Goal: Task Accomplishment & Management: Use online tool/utility

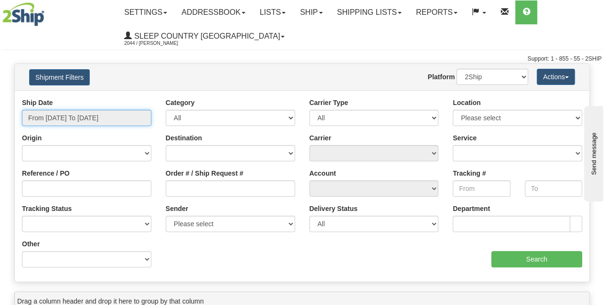
click at [109, 113] on input "From [DATE] To [DATE]" at bounding box center [86, 118] width 129 height 16
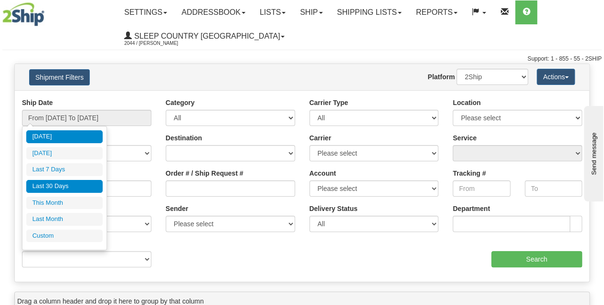
click at [59, 188] on li "Last 30 Days" at bounding box center [64, 186] width 76 height 13
type input "From 08/09/2025 To 09/07/2025"
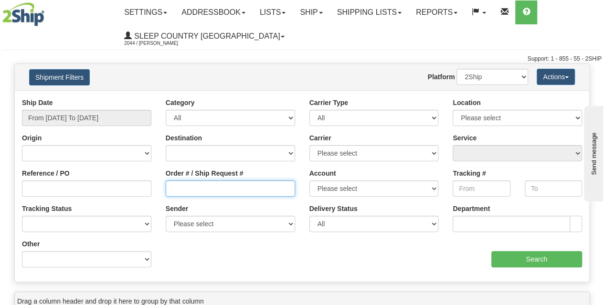
click at [175, 194] on input "Order # / Ship Request #" at bounding box center [230, 189] width 129 height 16
paste input "9000I061548"
type input "9000I061548"
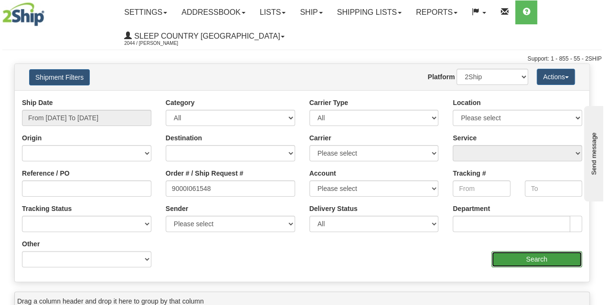
click at [533, 266] on input "Search" at bounding box center [536, 259] width 91 height 16
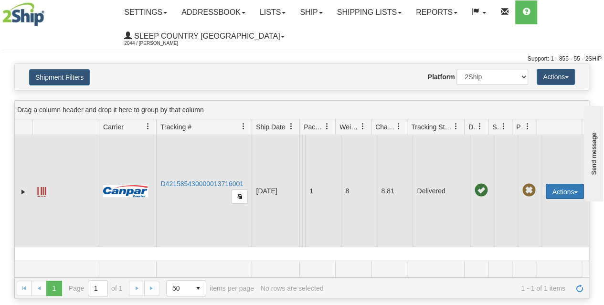
click at [565, 193] on button "Actions" at bounding box center [565, 191] width 38 height 15
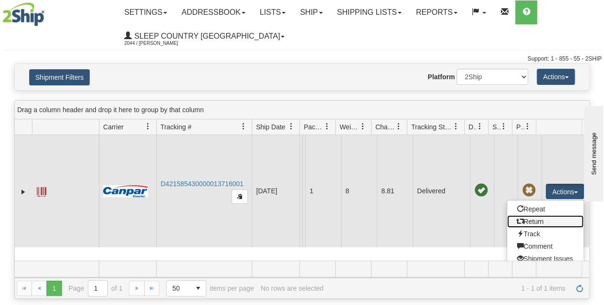
click at [520, 221] on link "Return" at bounding box center [545, 221] width 76 height 12
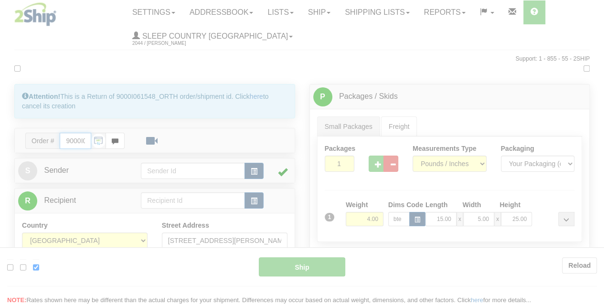
type input "1"
type input "11:14"
type input "16:00"
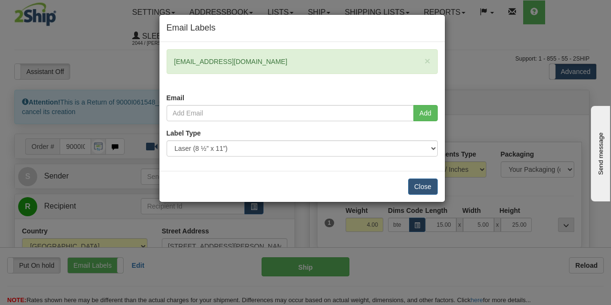
drag, startPoint x: 270, startPoint y: 63, endPoint x: 167, endPoint y: 65, distance: 102.7
click at [167, 65] on div "× [EMAIL_ADDRESS][DOMAIN_NAME]" at bounding box center [302, 61] width 271 height 25
copy div "[EMAIL_ADDRESS][DOMAIN_NAME]"
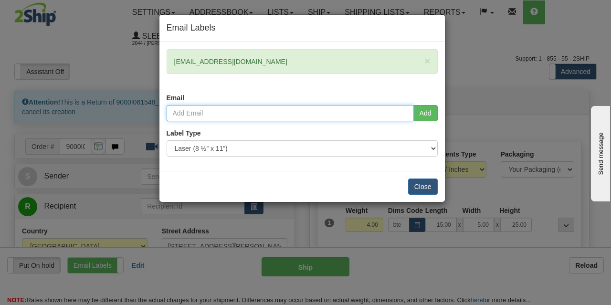
click at [201, 113] on input "email" at bounding box center [290, 113] width 247 height 16
paste input "[EMAIL_ADDRESS][DOMAIN_NAME]"
type input "[EMAIL_ADDRESS][DOMAIN_NAME]"
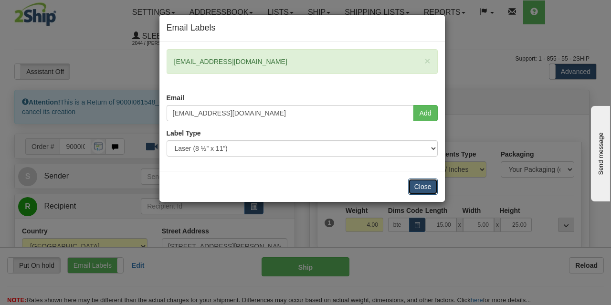
click at [431, 185] on button "Close" at bounding box center [423, 187] width 30 height 16
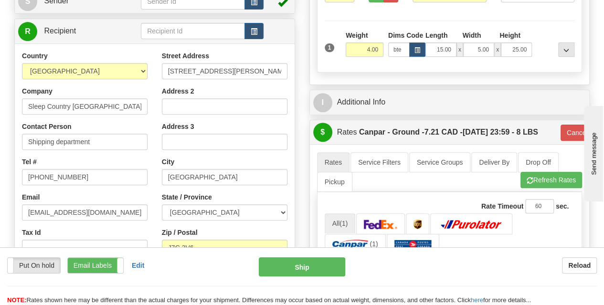
scroll to position [176, 0]
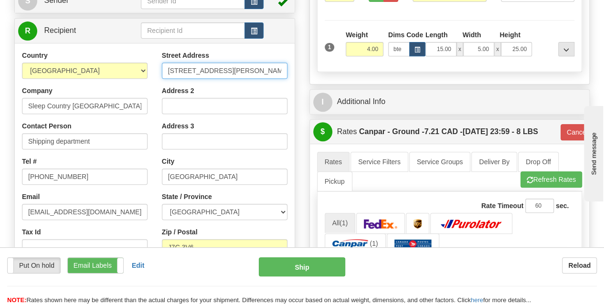
drag, startPoint x: 277, startPoint y: 70, endPoint x: 155, endPoint y: 72, distance: 122.8
click at [155, 72] on div "Street Address [STREET_ADDRESS][PERSON_NAME] Address 2 Address 3 City [GEOGRAPH…" at bounding box center [225, 179] width 140 height 257
paste input "DC 914-at [STREET_ADDRESS]"
drag, startPoint x: 282, startPoint y: 70, endPoint x: 256, endPoint y: 69, distance: 25.8
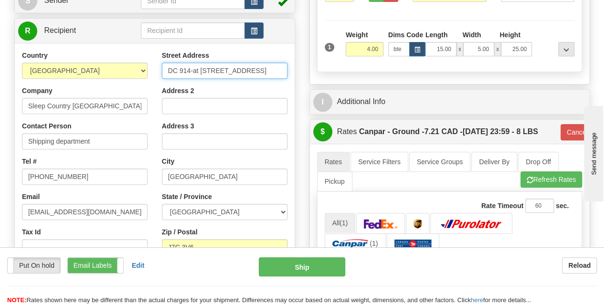
click at [256, 69] on input "DC 914-at [STREET_ADDRESS]" at bounding box center [225, 71] width 126 height 16
type input "DC 914-at [STREET_ADDRESS]"
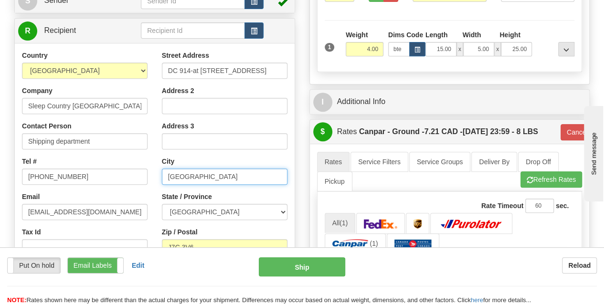
scroll to position [0, 0]
drag, startPoint x: 202, startPoint y: 180, endPoint x: 142, endPoint y: 173, distance: 60.1
click at [142, 173] on div "Country [GEOGRAPHIC_DATA] [GEOGRAPHIC_DATA] [GEOGRAPHIC_DATA] [GEOGRAPHIC_DATA]…" at bounding box center [155, 179] width 280 height 257
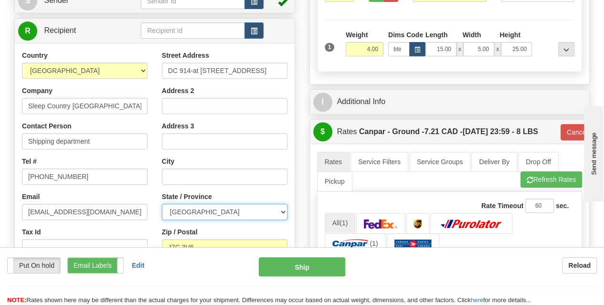
drag, startPoint x: 211, startPoint y: 208, endPoint x: 181, endPoint y: 207, distance: 29.6
click at [181, 207] on select "[GEOGRAPHIC_DATA] [GEOGRAPHIC_DATA] [GEOGRAPHIC_DATA] [GEOGRAPHIC_DATA] [GEOGRA…" at bounding box center [225, 212] width 126 height 16
select select "ON"
click at [162, 204] on select "[GEOGRAPHIC_DATA] [GEOGRAPHIC_DATA] [GEOGRAPHIC_DATA] [GEOGRAPHIC_DATA] [GEOGRA…" at bounding box center [225, 212] width 126 height 16
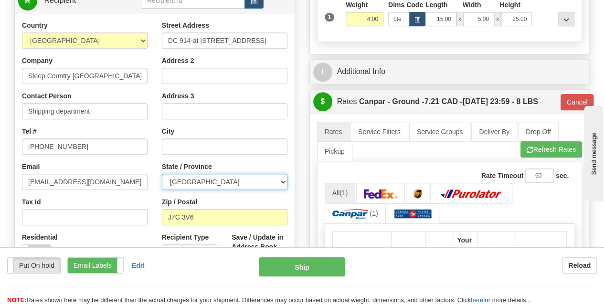
scroll to position [210, 0]
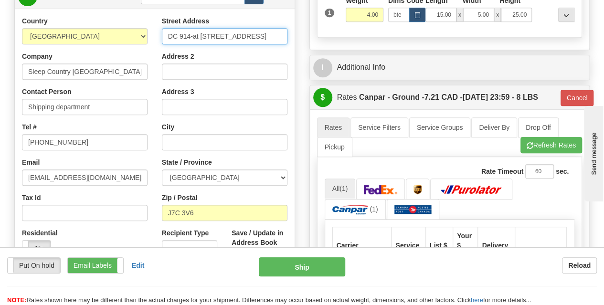
drag, startPoint x: 190, startPoint y: 35, endPoint x: 164, endPoint y: 34, distance: 25.8
click at [164, 34] on input "DC 914-at [STREET_ADDRESS]" at bounding box center [225, 36] width 126 height 16
click at [176, 35] on input "-at [STREET_ADDRESS]" at bounding box center [225, 36] width 126 height 16
click at [170, 38] on input "[STREET_ADDRESS]" at bounding box center [225, 36] width 126 height 16
type input "[STREET_ADDRESS]"
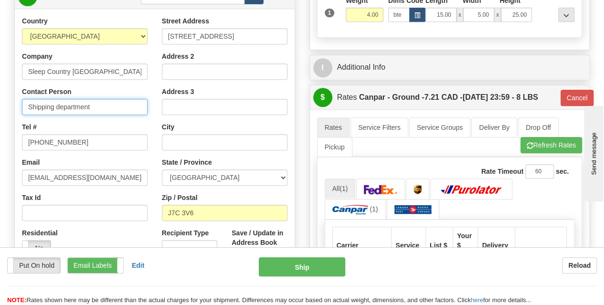
drag, startPoint x: 109, startPoint y: 105, endPoint x: 21, endPoint y: 106, distance: 88.4
click at [21, 106] on div "Country [GEOGRAPHIC_DATA] [GEOGRAPHIC_DATA] [GEOGRAPHIC_DATA] [GEOGRAPHIC_DATA]…" at bounding box center [85, 139] width 140 height 247
paste input "DC 914"
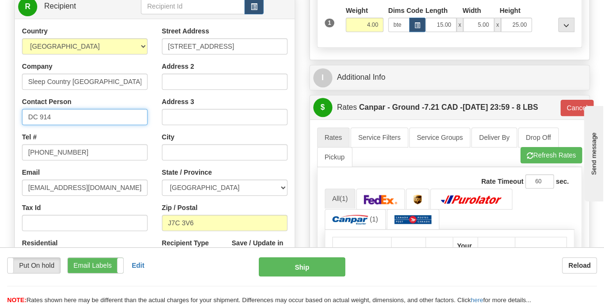
scroll to position [200, 0]
type input "DC 914"
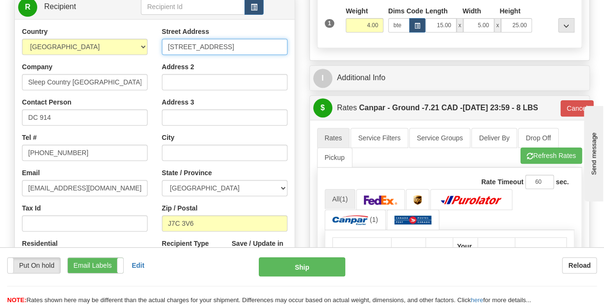
click at [224, 46] on input "[STREET_ADDRESS]" at bounding box center [225, 47] width 126 height 16
click at [226, 48] on input "[STREET_ADDRESS]" at bounding box center [225, 47] width 126 height 16
drag, startPoint x: 283, startPoint y: 45, endPoint x: 256, endPoint y: 48, distance: 27.9
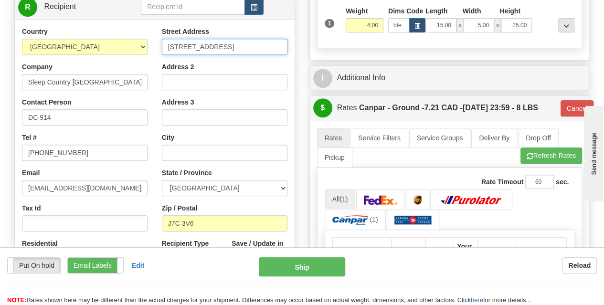
click at [256, 48] on input "[STREET_ADDRESS]" at bounding box center [225, 47] width 126 height 16
type input "[STREET_ADDRESS]"
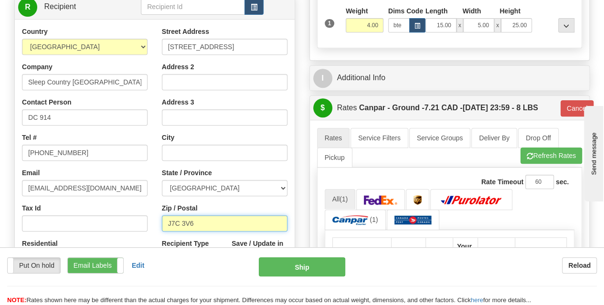
scroll to position [0, 0]
drag, startPoint x: 210, startPoint y: 219, endPoint x: 152, endPoint y: 214, distance: 58.0
click at [152, 214] on div "Country [GEOGRAPHIC_DATA] [GEOGRAPHIC_DATA] [GEOGRAPHIC_DATA] [GEOGRAPHIC_DATA]…" at bounding box center [155, 155] width 280 height 257
paste input "K8N 4Z6"
type input "K8N 4Z6"
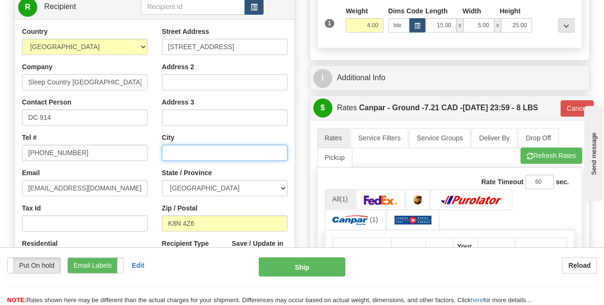
click at [182, 157] on input "text" at bounding box center [225, 153] width 126 height 16
type input "1"
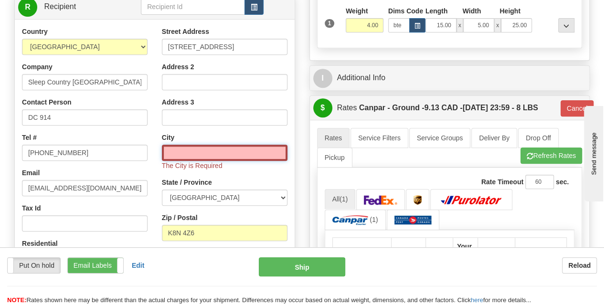
paste input "BELLEVILLE"
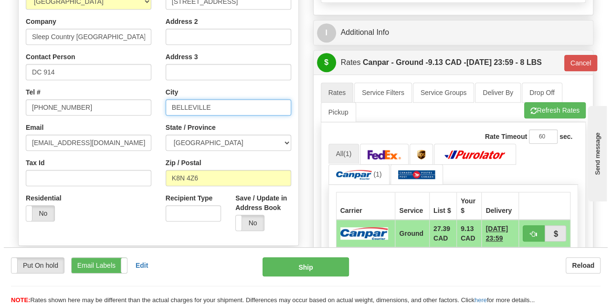
scroll to position [245, 0]
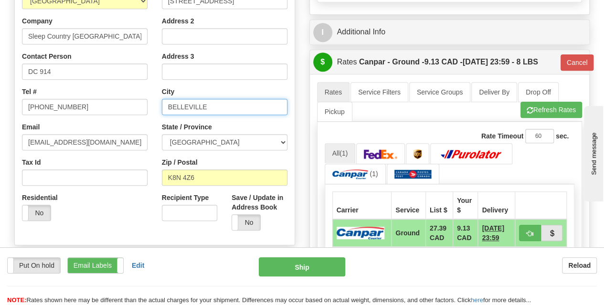
type input "BELLEVILLE"
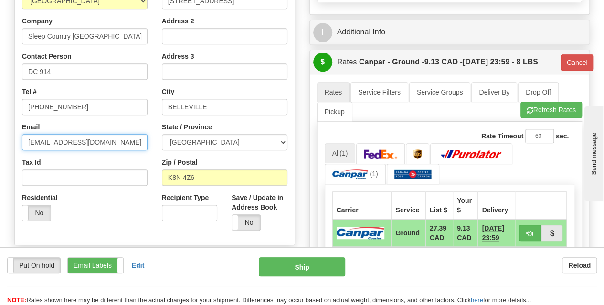
drag, startPoint x: 100, startPoint y: 142, endPoint x: 22, endPoint y: 145, distance: 78.4
click at [22, 145] on input "[EMAIL_ADDRESS][DOMAIN_NAME]" at bounding box center [85, 142] width 126 height 16
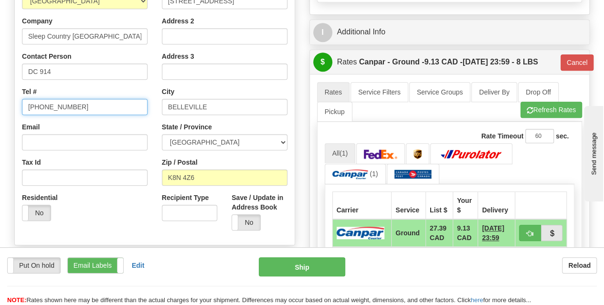
drag, startPoint x: 80, startPoint y: 108, endPoint x: 20, endPoint y: 110, distance: 60.7
click at [20, 110] on div "Country [GEOGRAPHIC_DATA] [GEOGRAPHIC_DATA] [GEOGRAPHIC_DATA] [GEOGRAPHIC_DATA]…" at bounding box center [85, 104] width 140 height 247
click at [61, 124] on div "Email" at bounding box center [85, 136] width 126 height 28
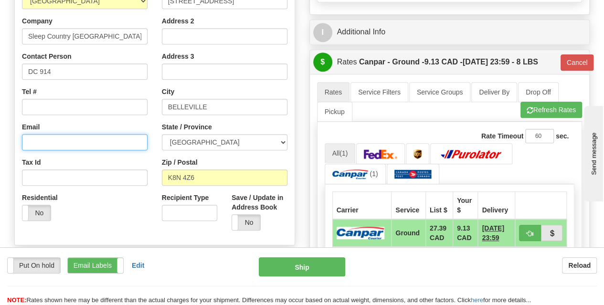
click at [76, 144] on input "Email" at bounding box center [85, 142] width 126 height 16
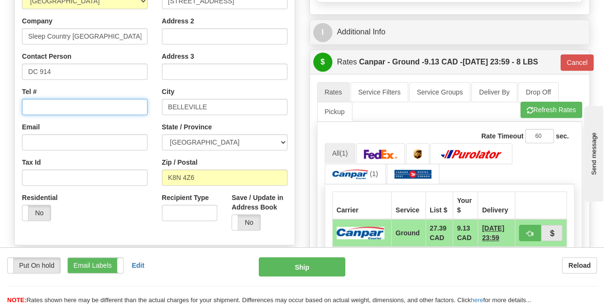
click at [72, 103] on input "Tel #" at bounding box center [85, 107] width 126 height 16
click at [139, 199] on div "Residential Yes No" at bounding box center [85, 210] width 140 height 35
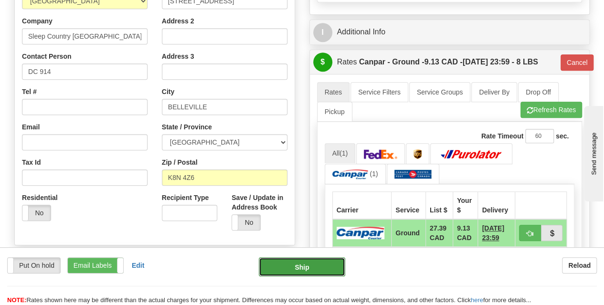
click at [306, 268] on button "Ship" at bounding box center [302, 266] width 86 height 19
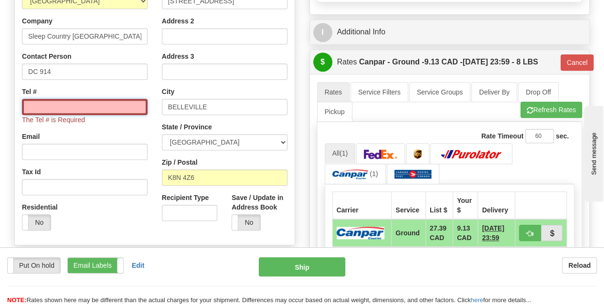
click at [74, 110] on input "Tel #" at bounding box center [85, 107] width 126 height 16
paste input "613) 6146758"
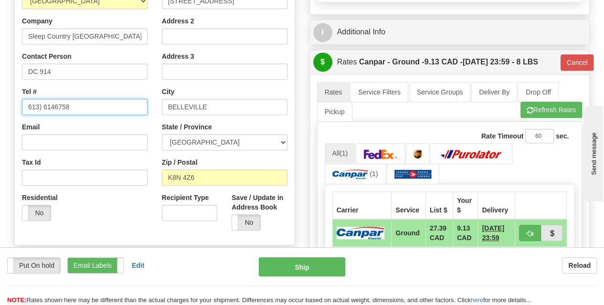
click at [40, 105] on input "613) 6146758" at bounding box center [85, 107] width 126 height 16
click at [44, 107] on input "613) 6146758" at bounding box center [85, 107] width 126 height 16
type input "[PHONE_NUMBER]"
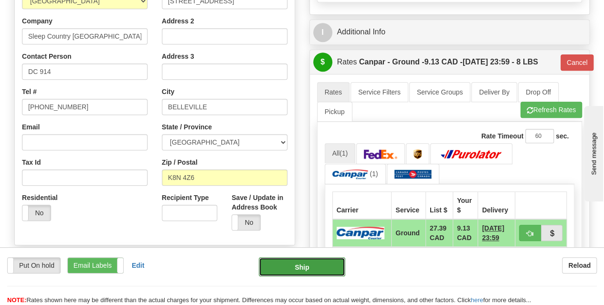
click at [293, 262] on button "Ship" at bounding box center [302, 266] width 86 height 19
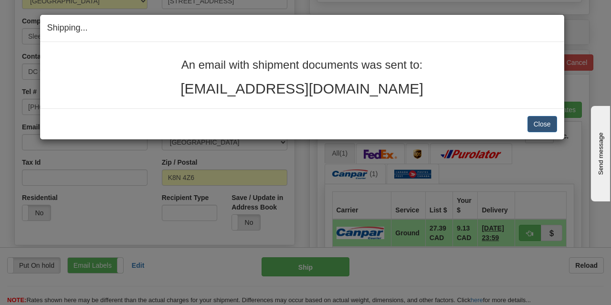
drag, startPoint x: 380, startPoint y: 91, endPoint x: 177, endPoint y: 50, distance: 207.6
click at [177, 50] on div "An email with shipment documents was sent to: [EMAIL_ADDRESS][DOMAIN_NAME]" at bounding box center [302, 75] width 524 height 66
copy div "An email with shipment documents was sent to: [EMAIL_ADDRESS][DOMAIN_NAME]"
